Goal: Transaction & Acquisition: Purchase product/service

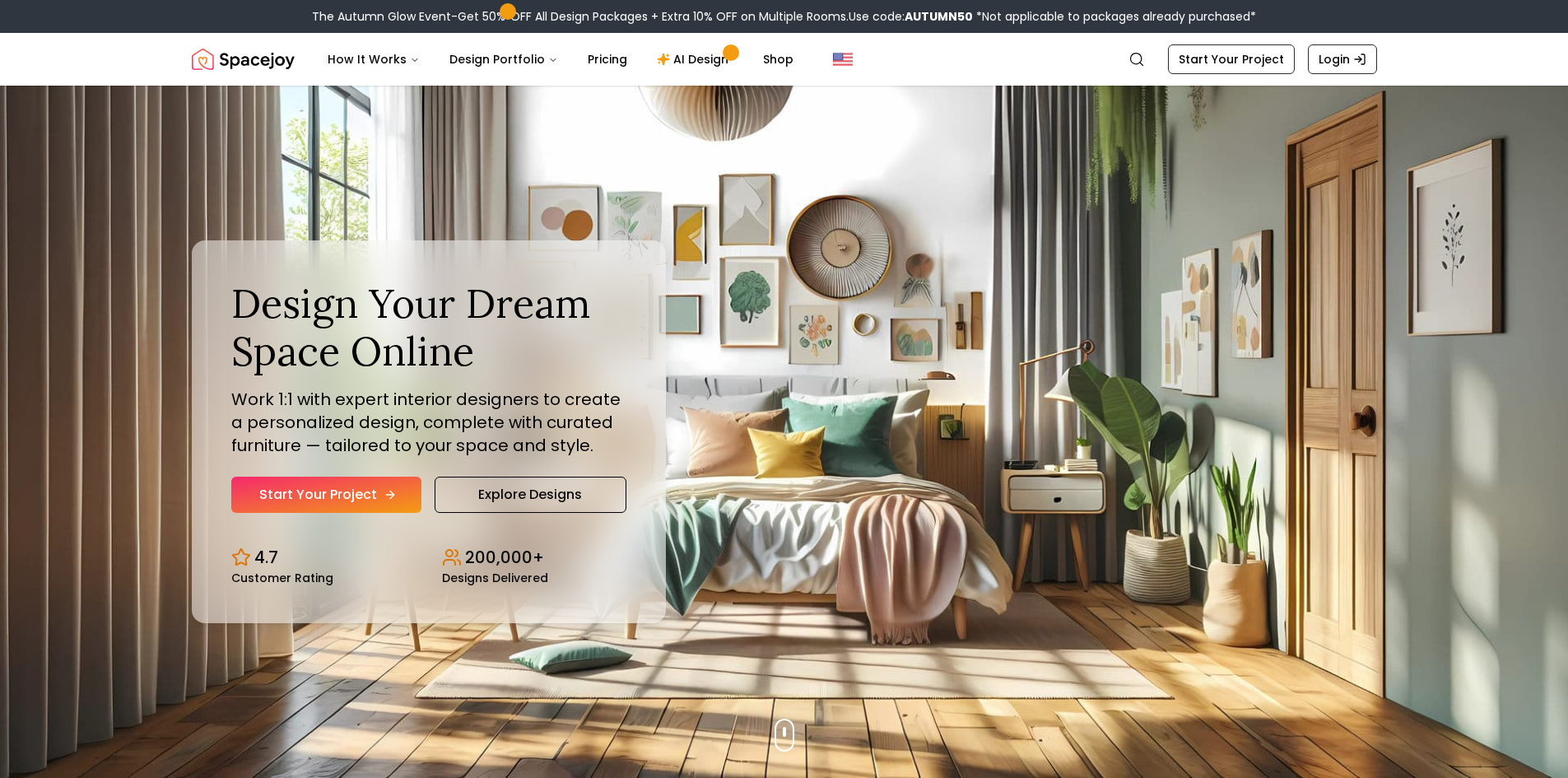
click at [378, 507] on link "Start Your Project" at bounding box center [326, 495] width 190 height 36
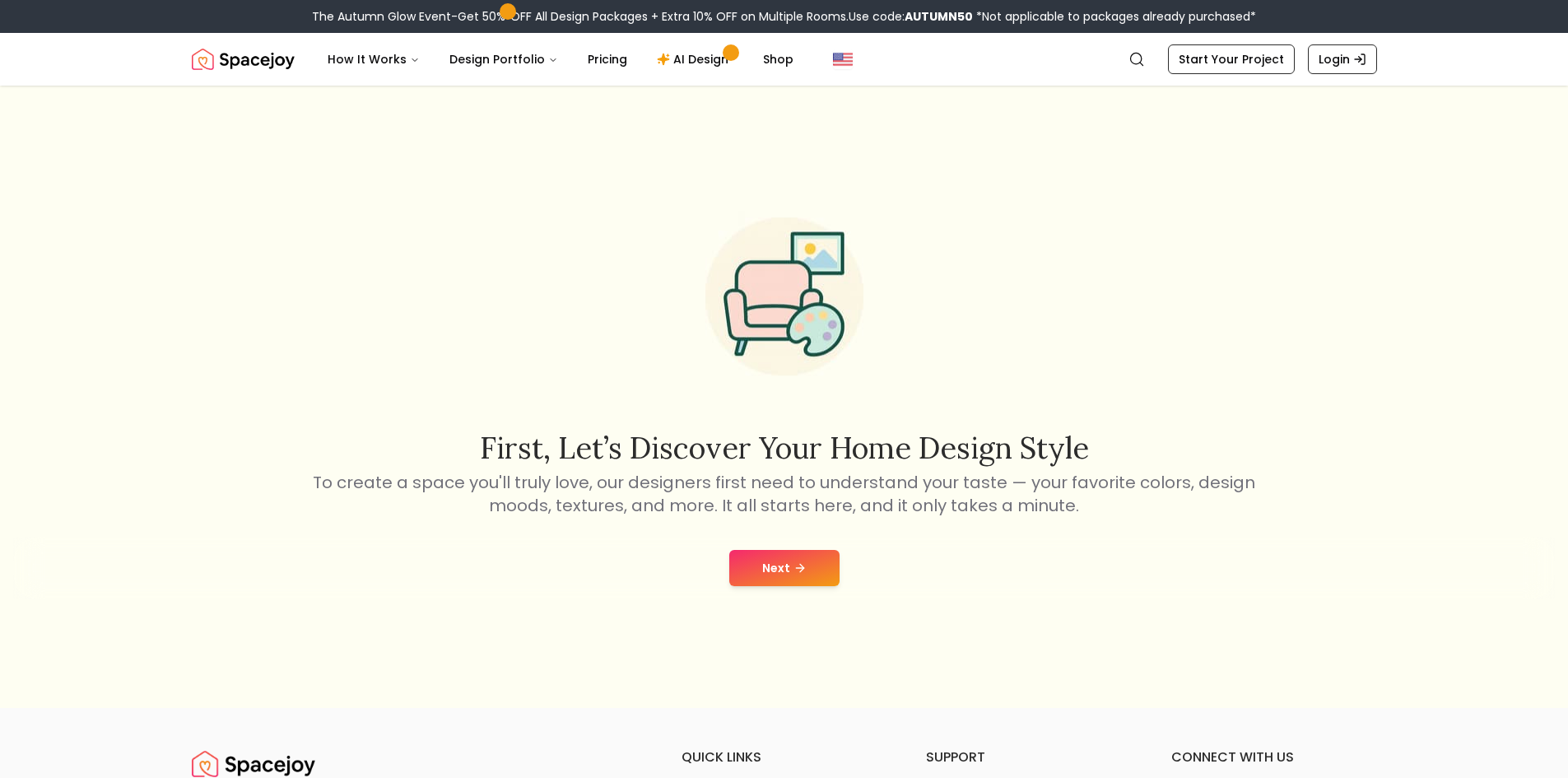
click at [795, 571] on icon at bounding box center [800, 568] width 14 height 14
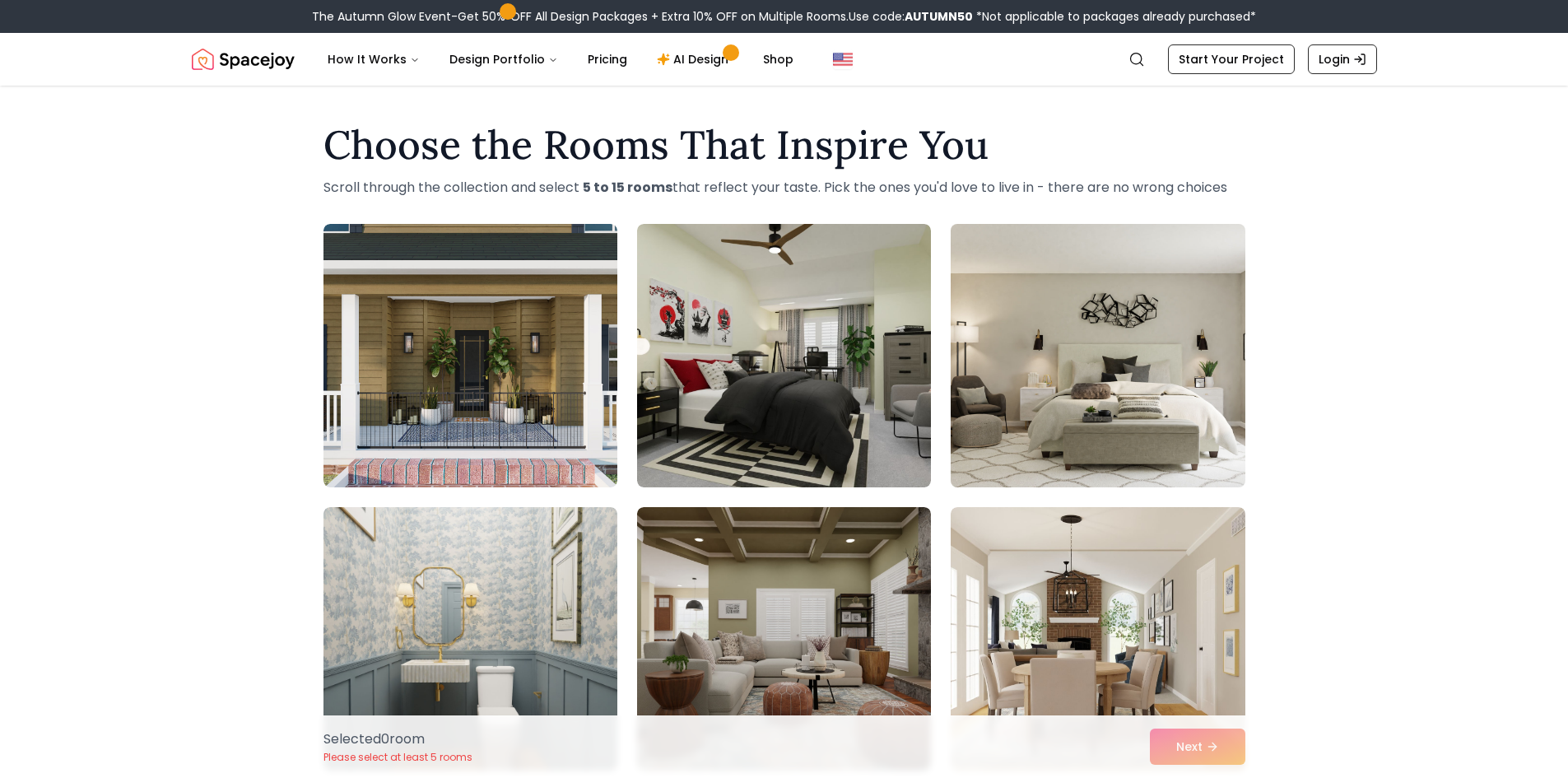
click at [1021, 386] on img at bounding box center [1097, 355] width 309 height 276
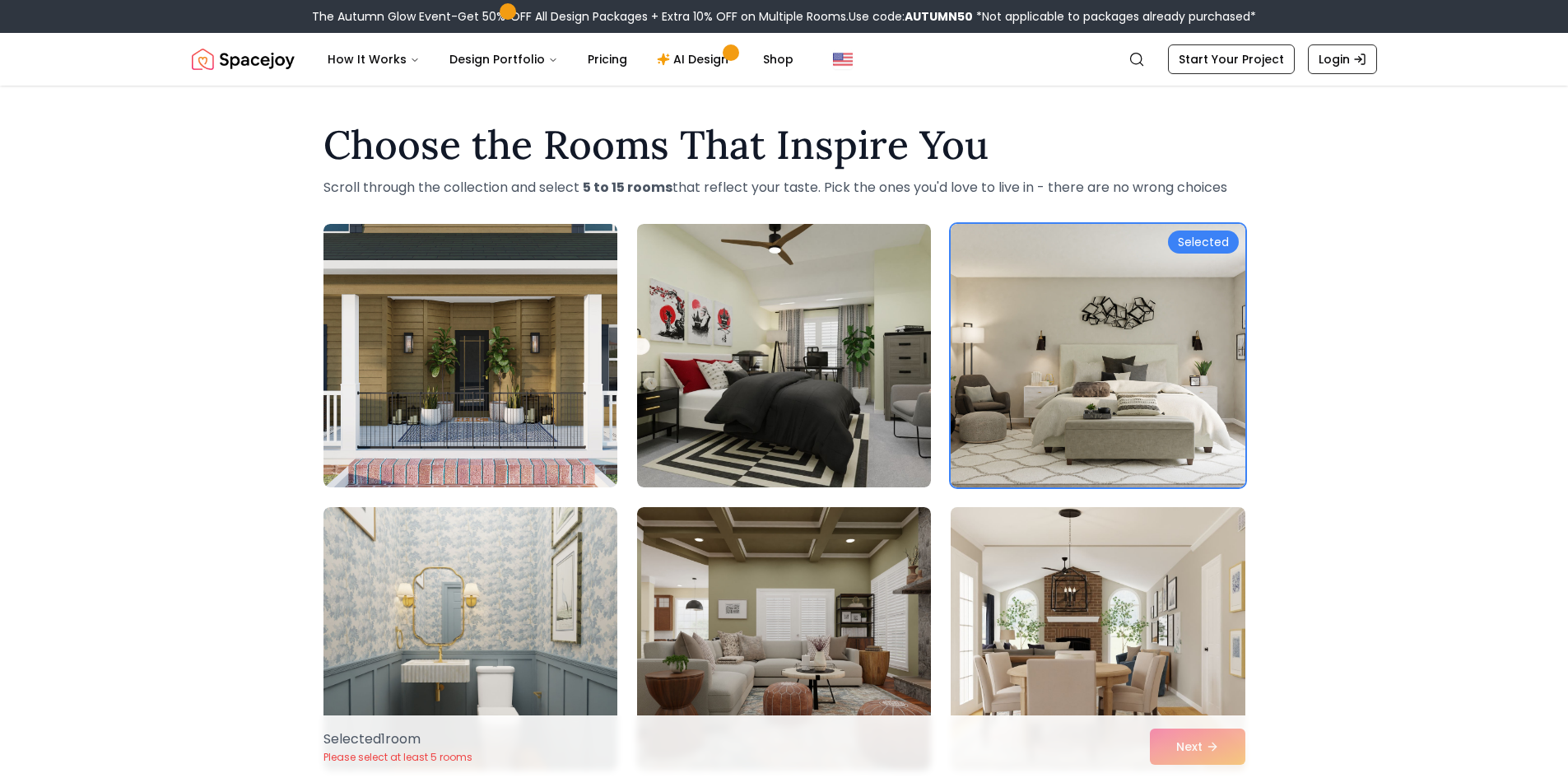
click at [1170, 706] on img at bounding box center [1097, 638] width 309 height 276
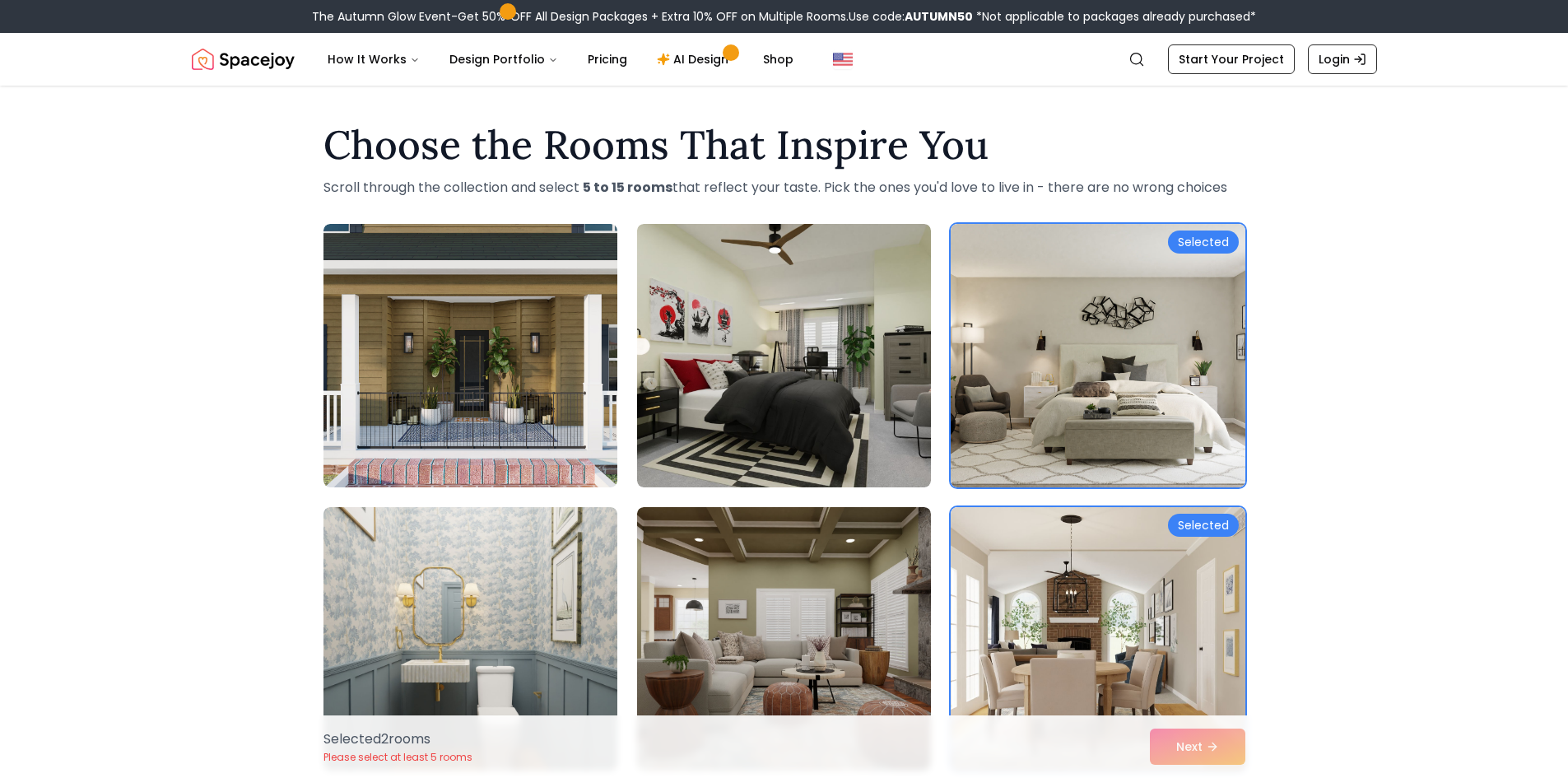
click at [1186, 737] on div "Selected 2 room s Please select at least 5 rooms Next" at bounding box center [785, 747] width 949 height 63
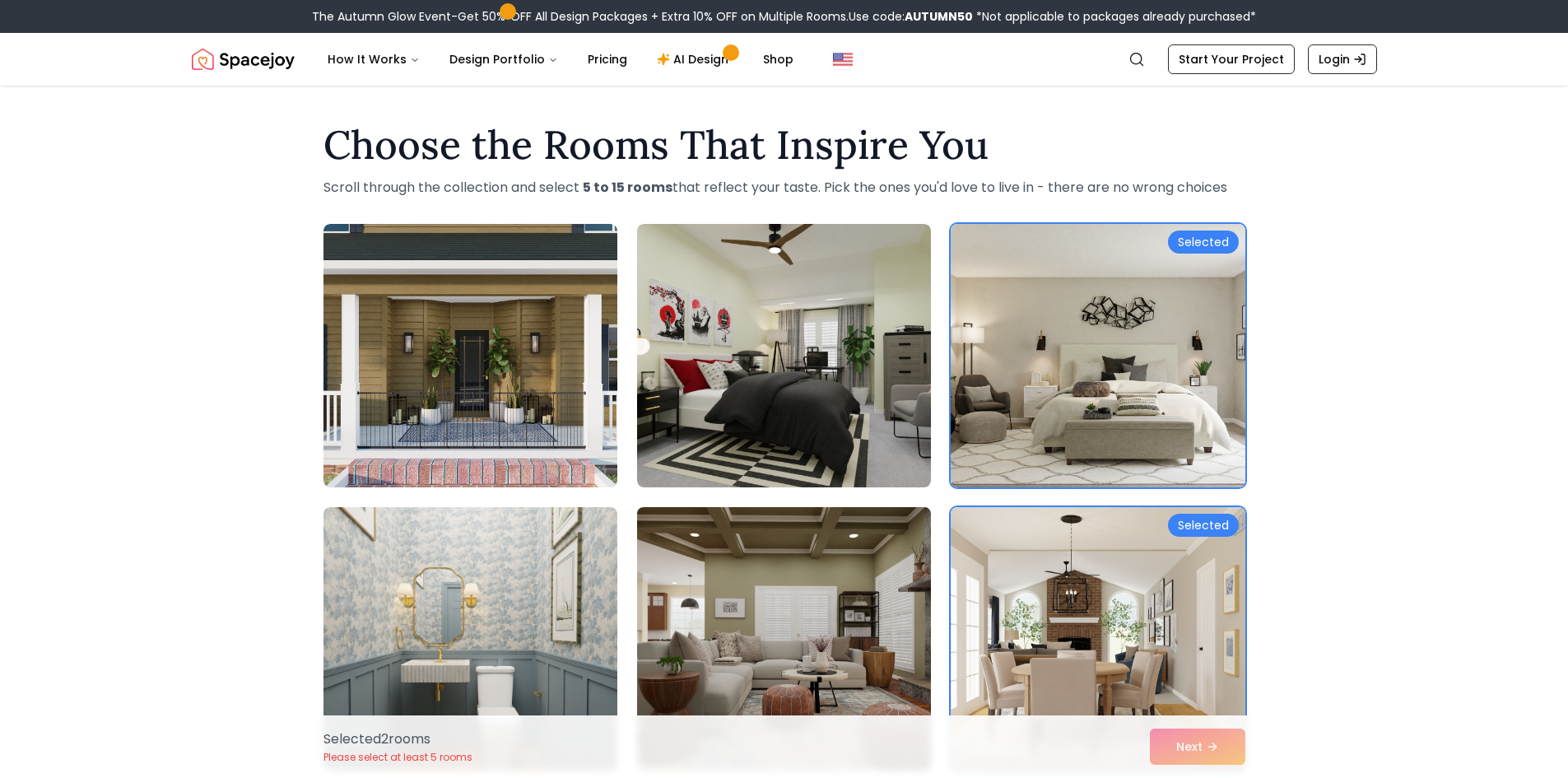
click at [828, 689] on img at bounding box center [784, 638] width 309 height 276
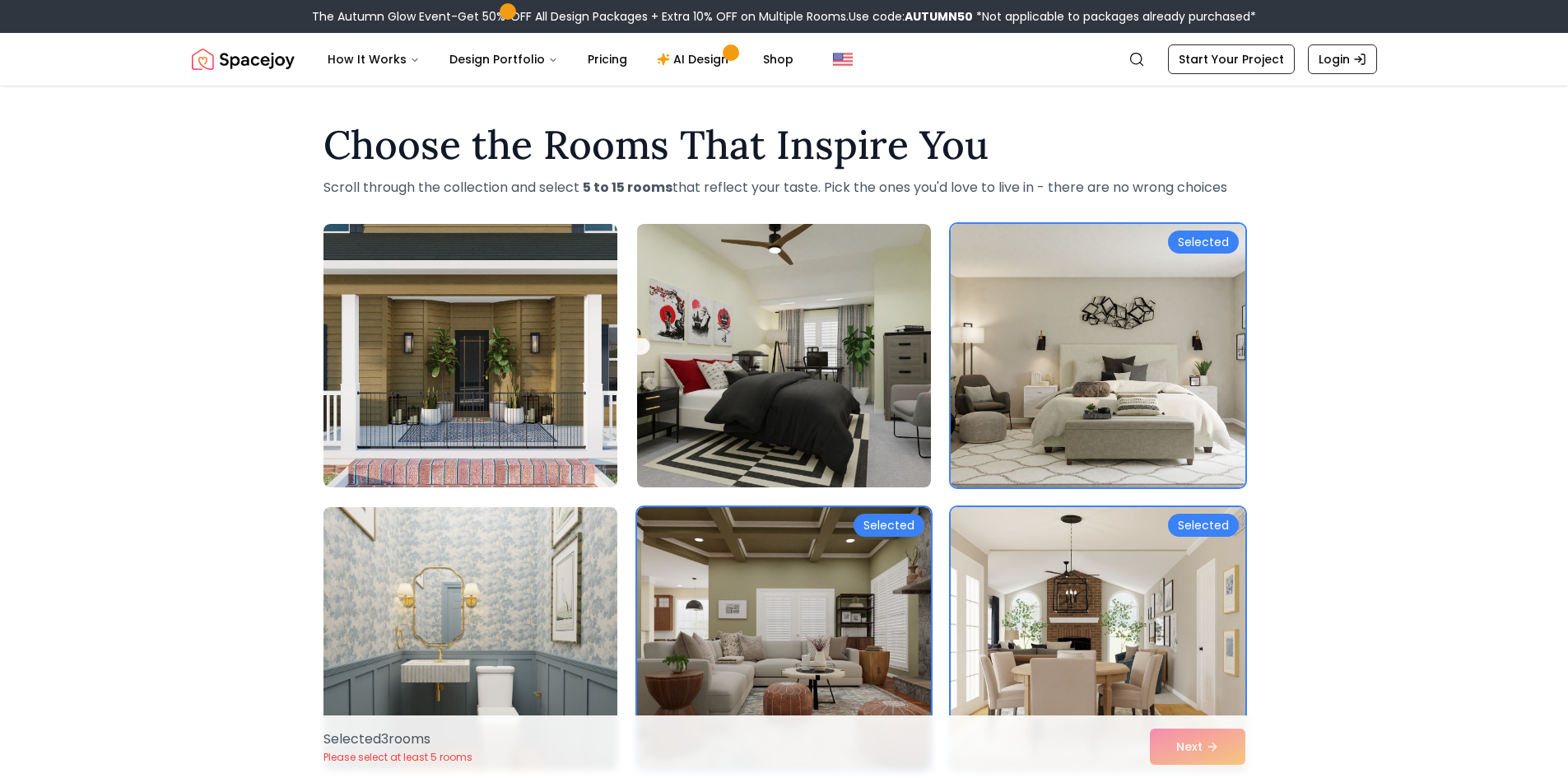
click at [1196, 749] on div "Selected 3 room s Please select at least 5 rooms Next" at bounding box center [785, 747] width 949 height 63
click at [548, 541] on img at bounding box center [470, 638] width 309 height 276
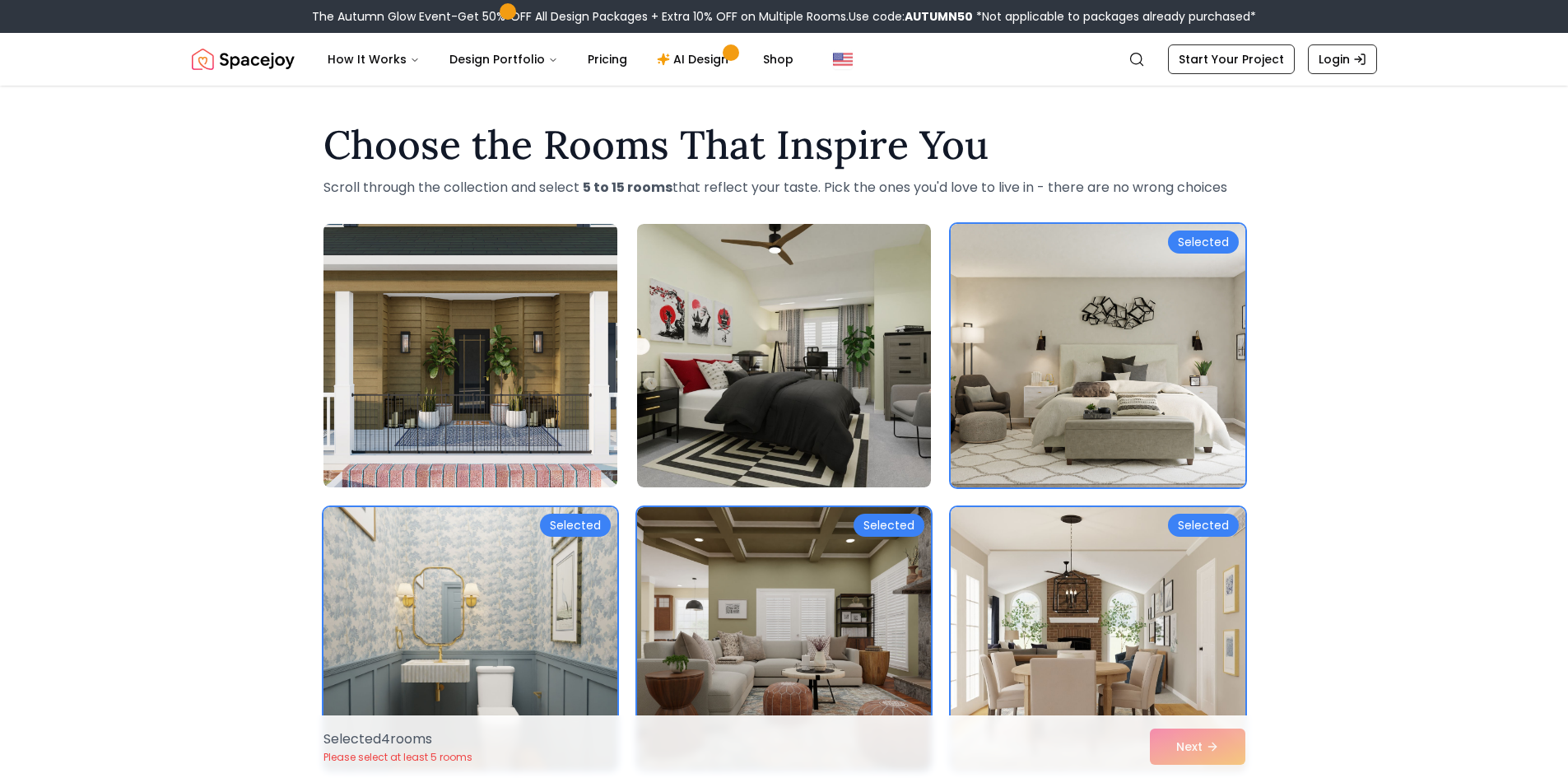
click at [538, 475] on img at bounding box center [470, 355] width 309 height 276
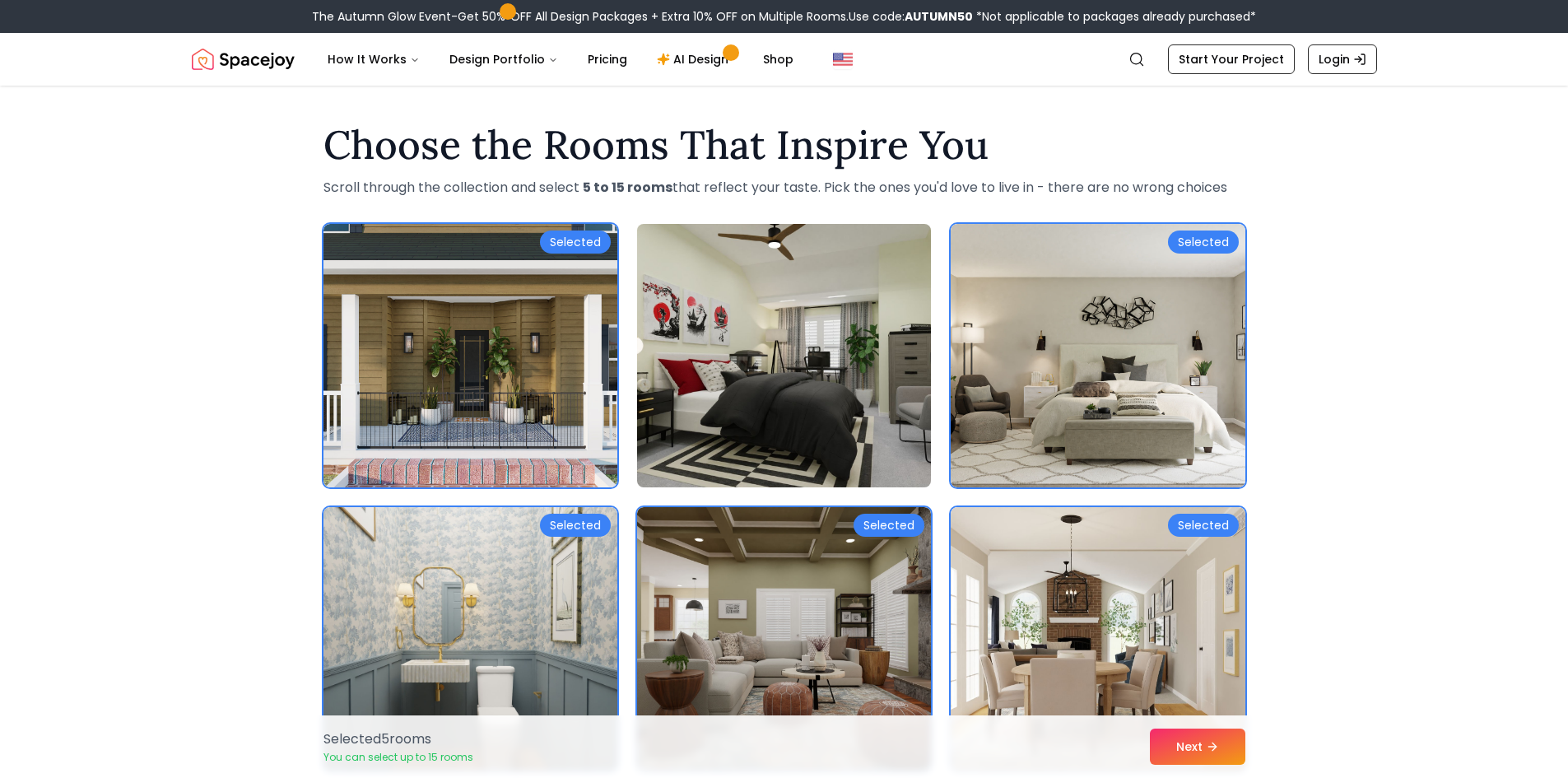
click at [737, 421] on img at bounding box center [784, 355] width 309 height 276
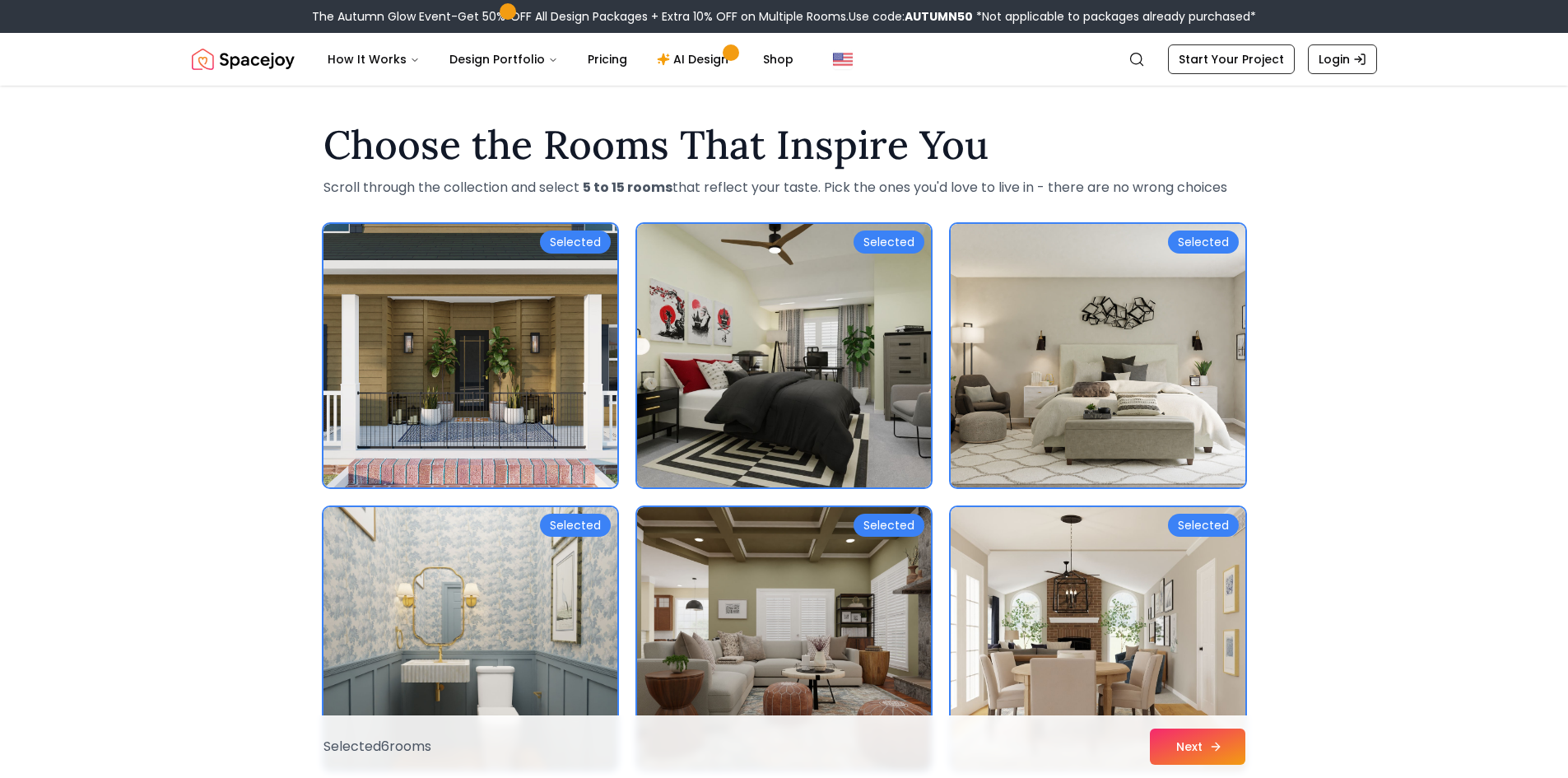
click at [1192, 751] on button "Next" at bounding box center [1198, 746] width 95 height 36
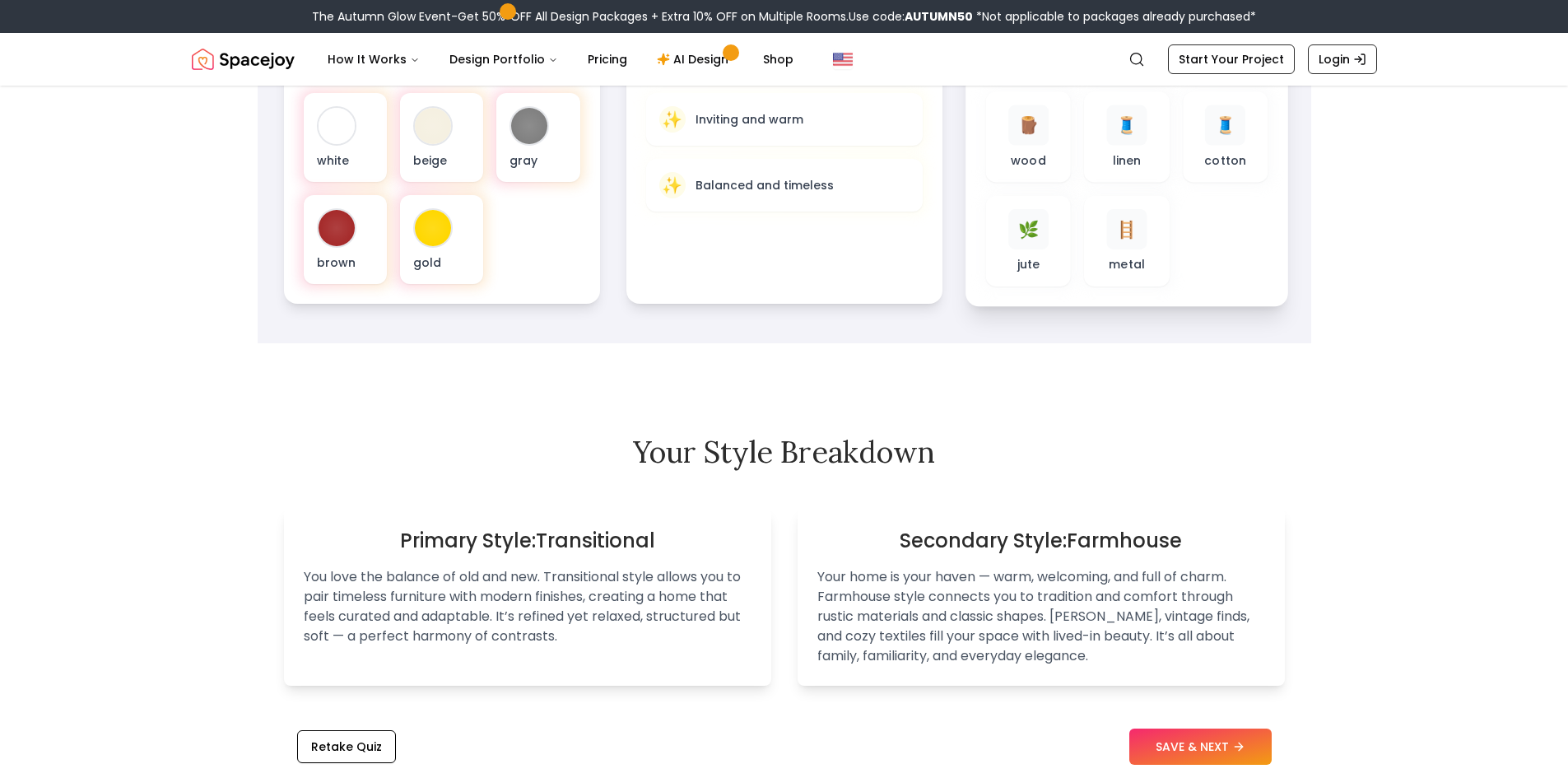
scroll to position [659, 0]
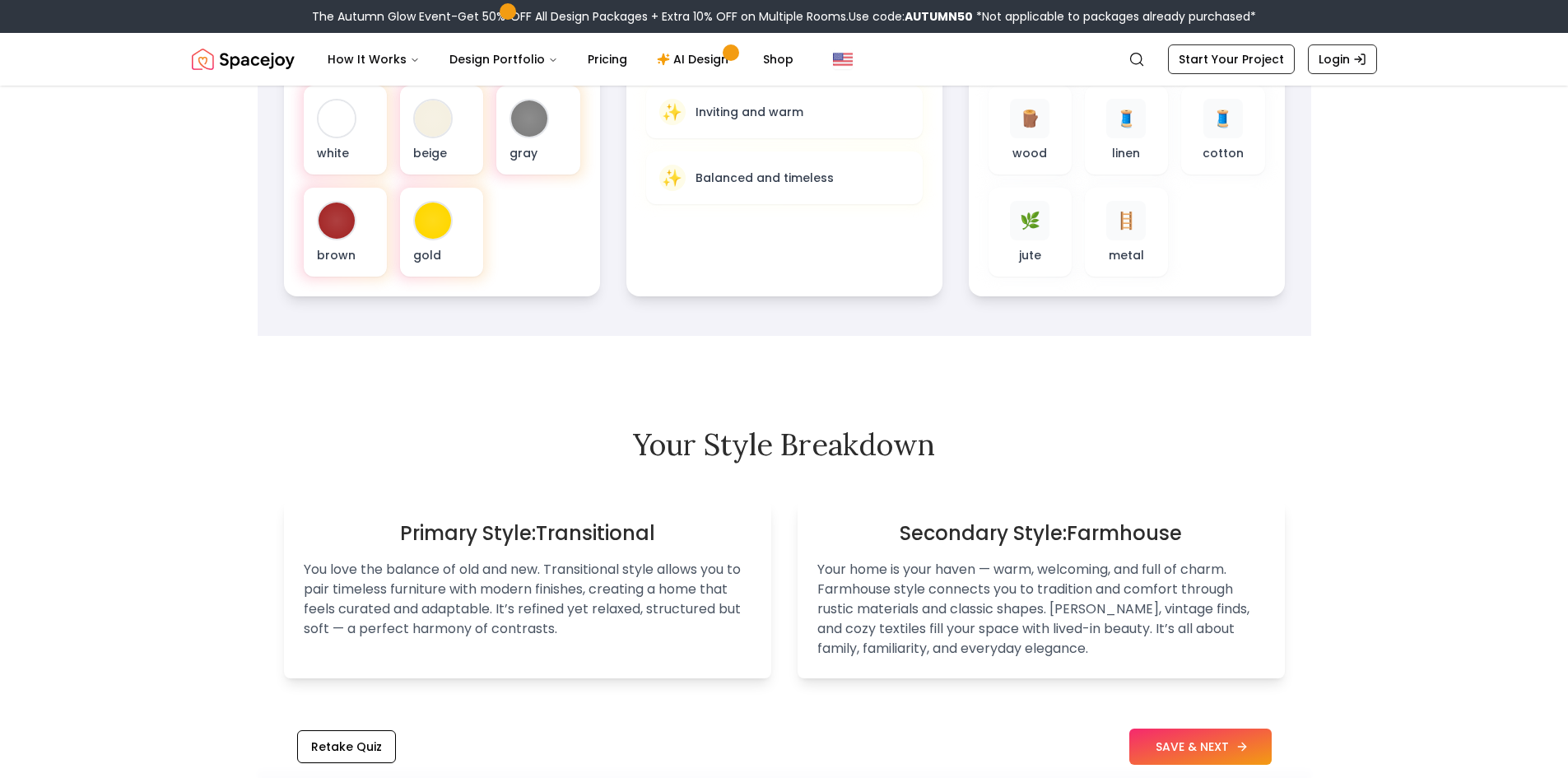
click at [1210, 755] on button "SAVE & NEXT" at bounding box center [1201, 746] width 142 height 36
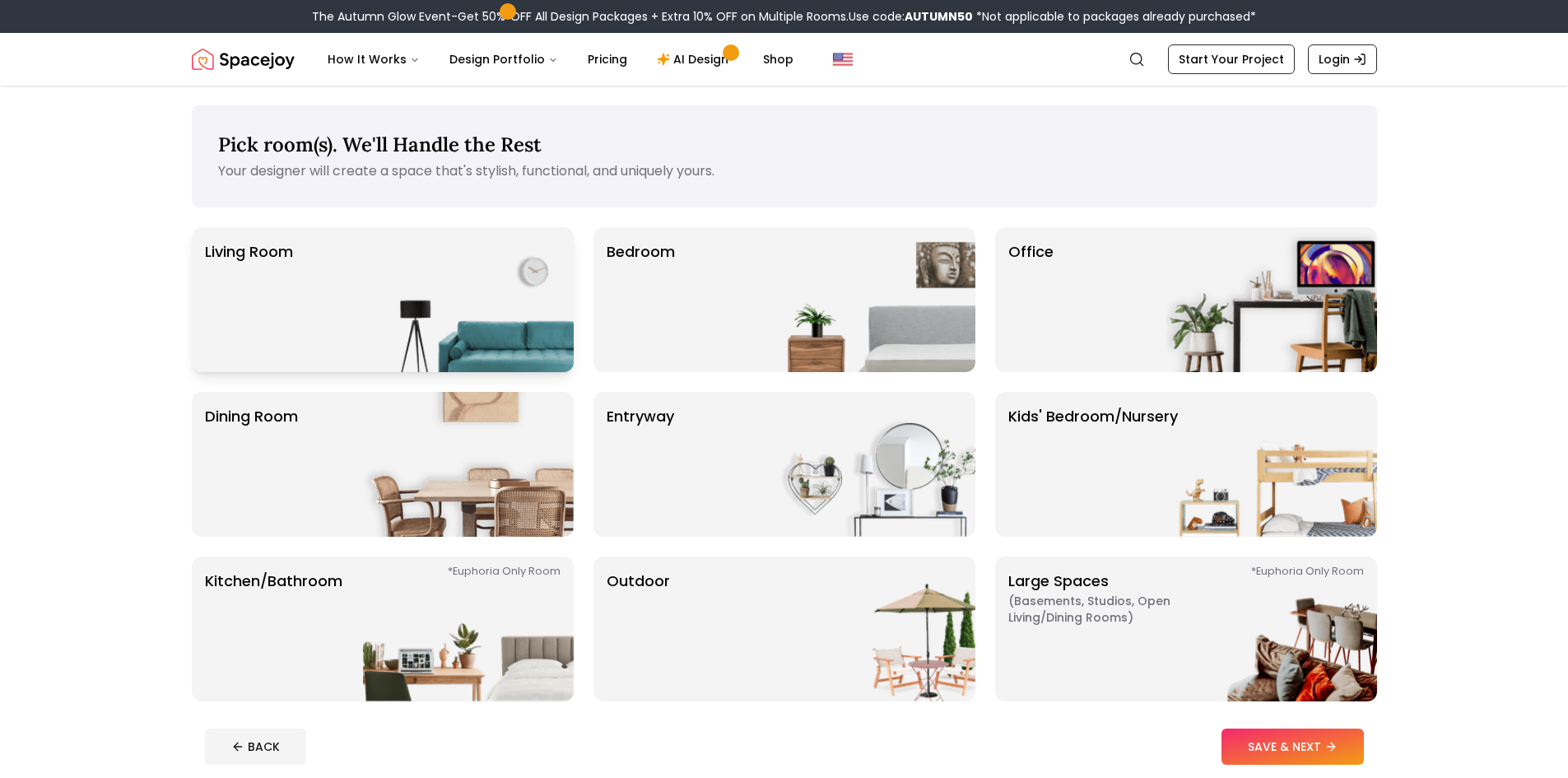
click at [460, 281] on img at bounding box center [468, 299] width 211 height 145
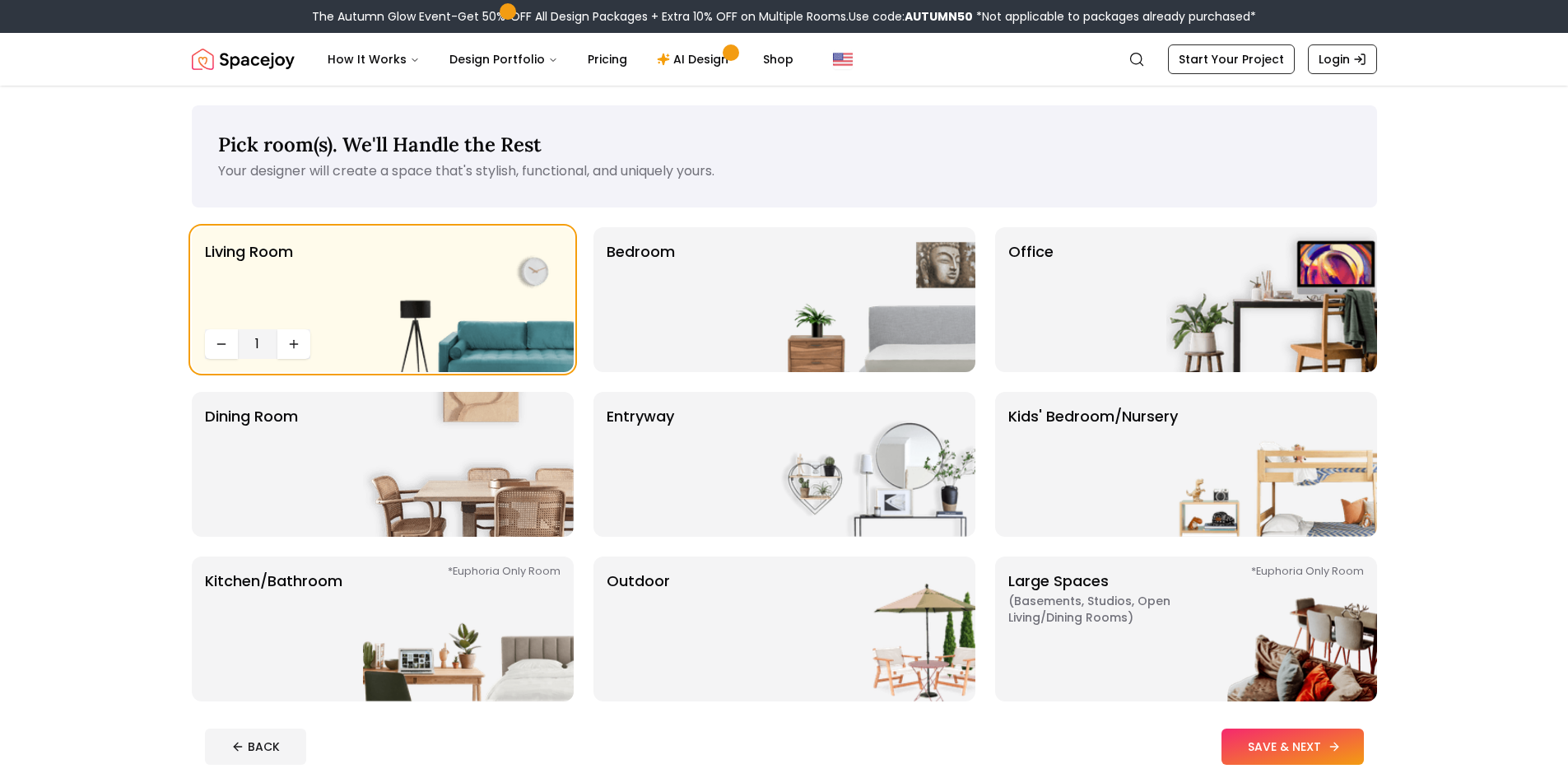
click at [1334, 756] on button "SAVE & NEXT" at bounding box center [1293, 746] width 142 height 36
